Goal: Answer question/provide support

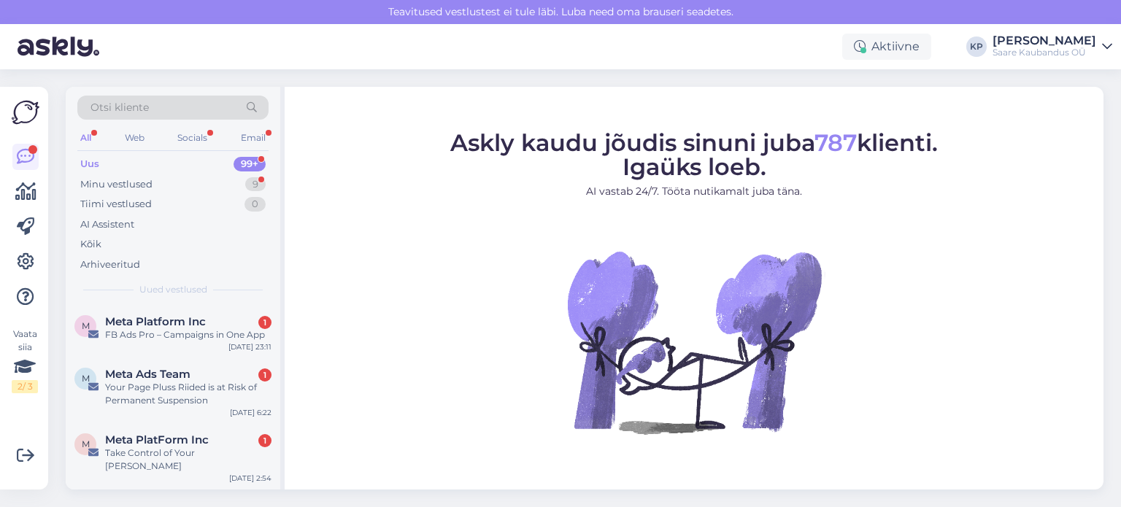
click at [196, 106] on div "Otsi kliente" at bounding box center [172, 108] width 191 height 24
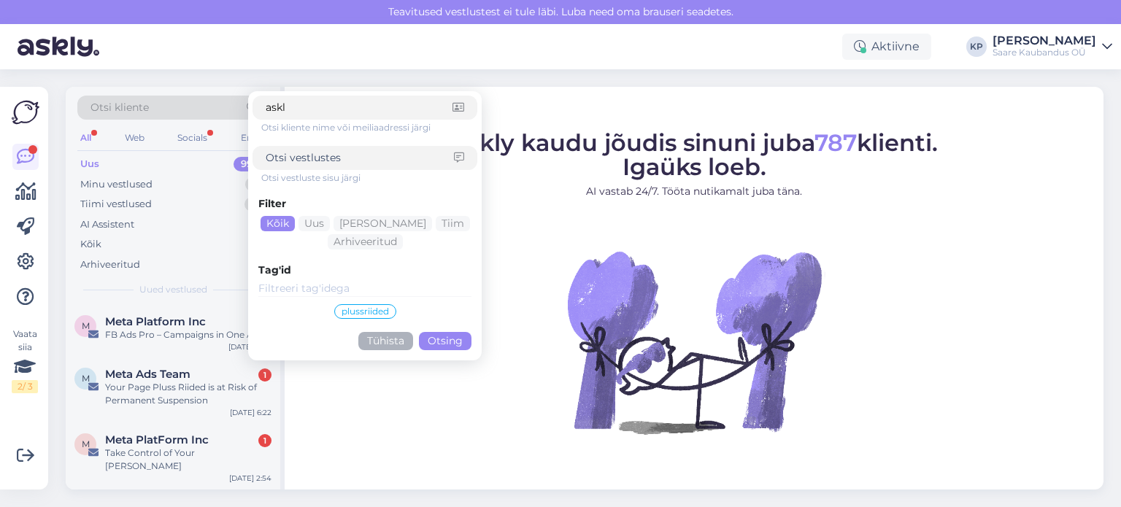
type input "askly"
click button "Otsing" at bounding box center [445, 341] width 53 height 18
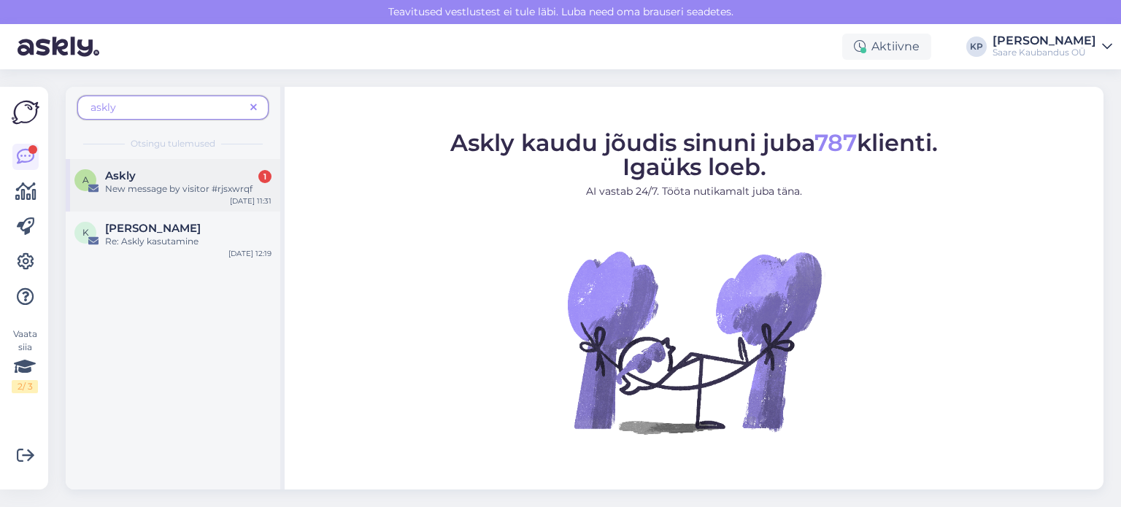
click at [154, 190] on div "New message by visitor #rjsxwrqf" at bounding box center [188, 188] width 166 height 13
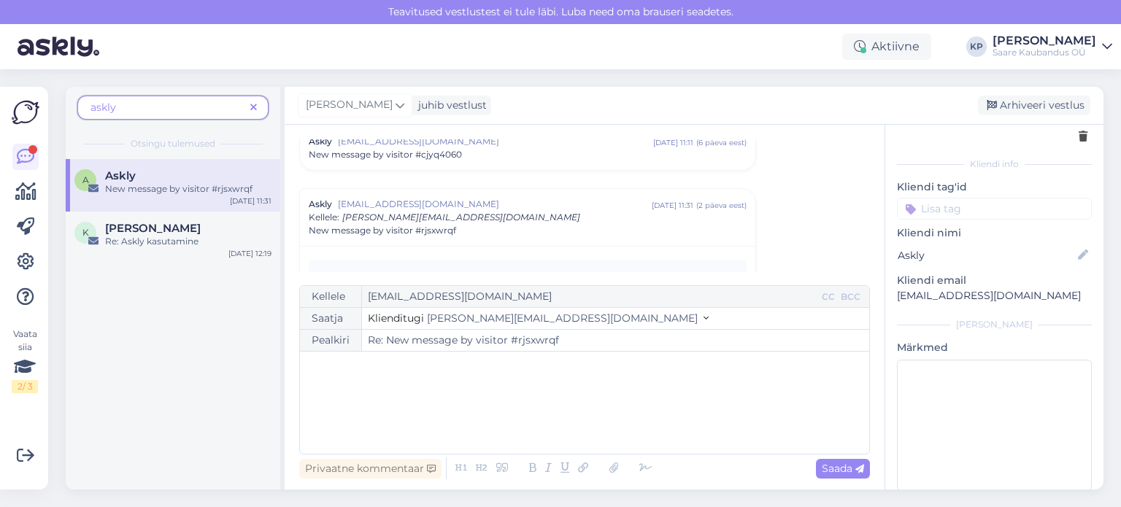
scroll to position [78, 0]
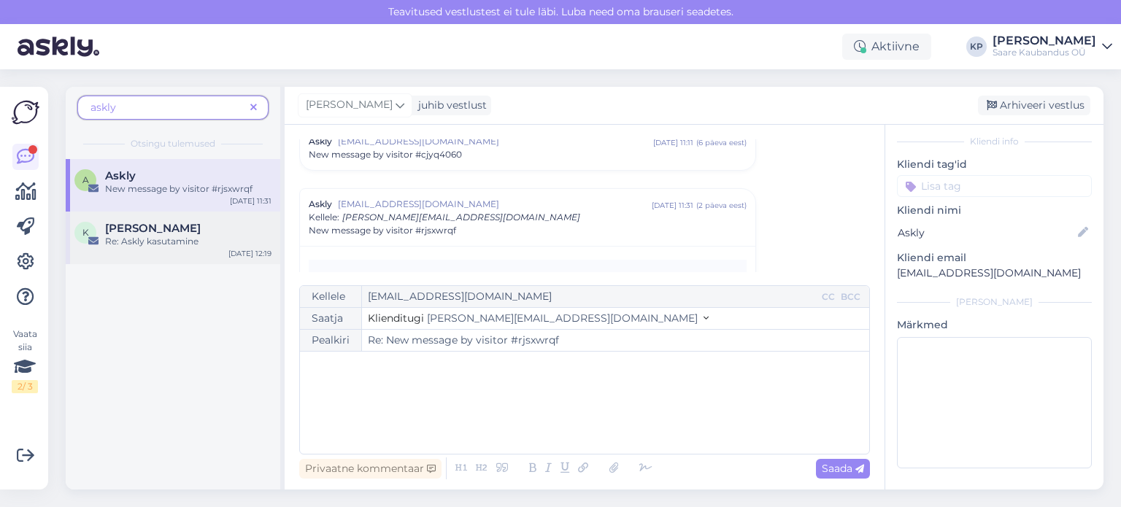
click at [142, 239] on div "Re: Askly kasutamine" at bounding box center [188, 241] width 166 height 13
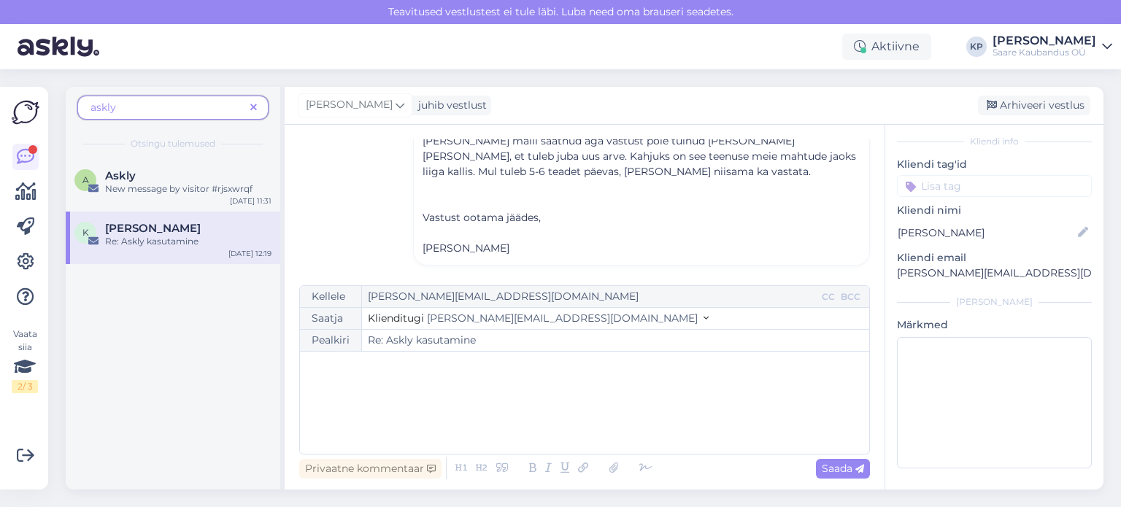
click at [534, 385] on div "﻿" at bounding box center [584, 403] width 555 height 88
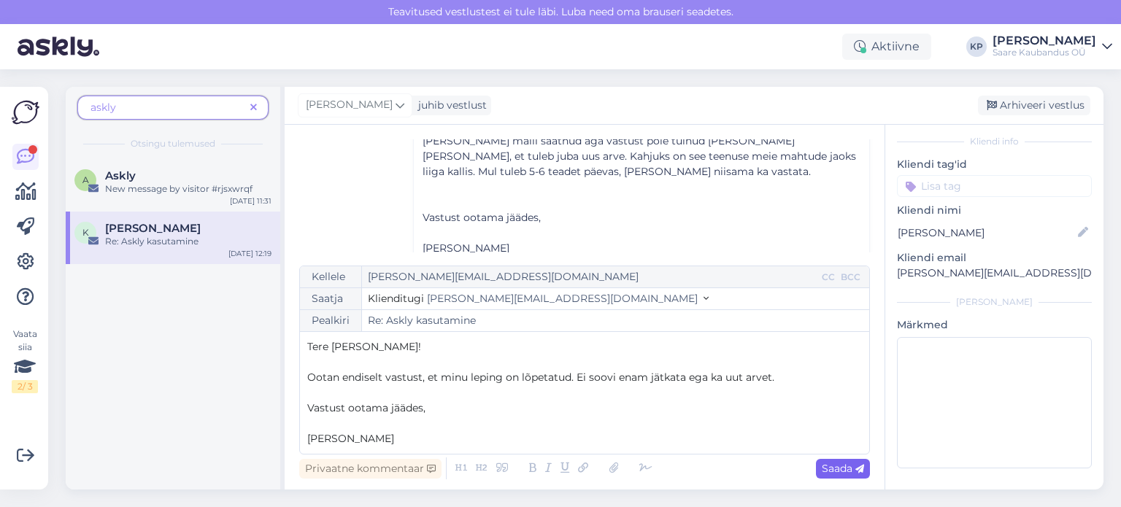
click at [844, 466] on span "Saada" at bounding box center [843, 468] width 42 height 13
type input "Re: Re: Askly kasutamine"
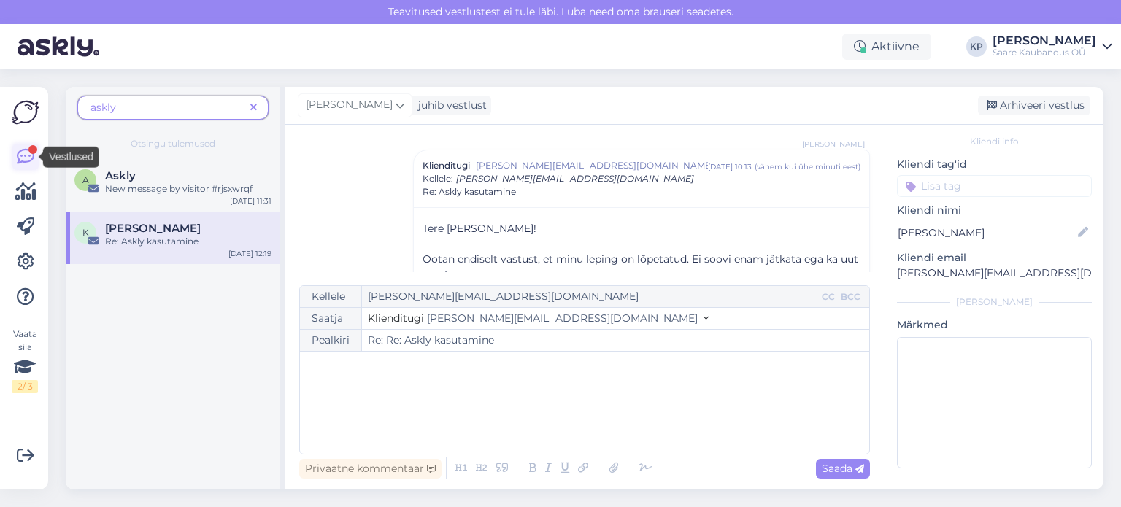
click at [32, 152] on div at bounding box center [32, 149] width 9 height 9
click at [23, 364] on icon at bounding box center [25, 367] width 22 height 26
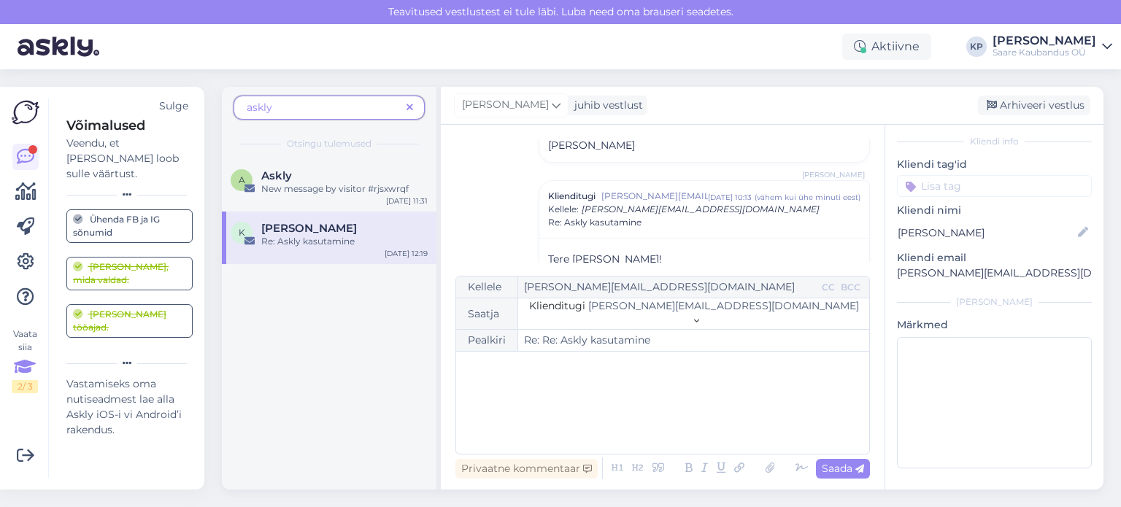
scroll to position [438, 0]
